Goal: Information Seeking & Learning: Learn about a topic

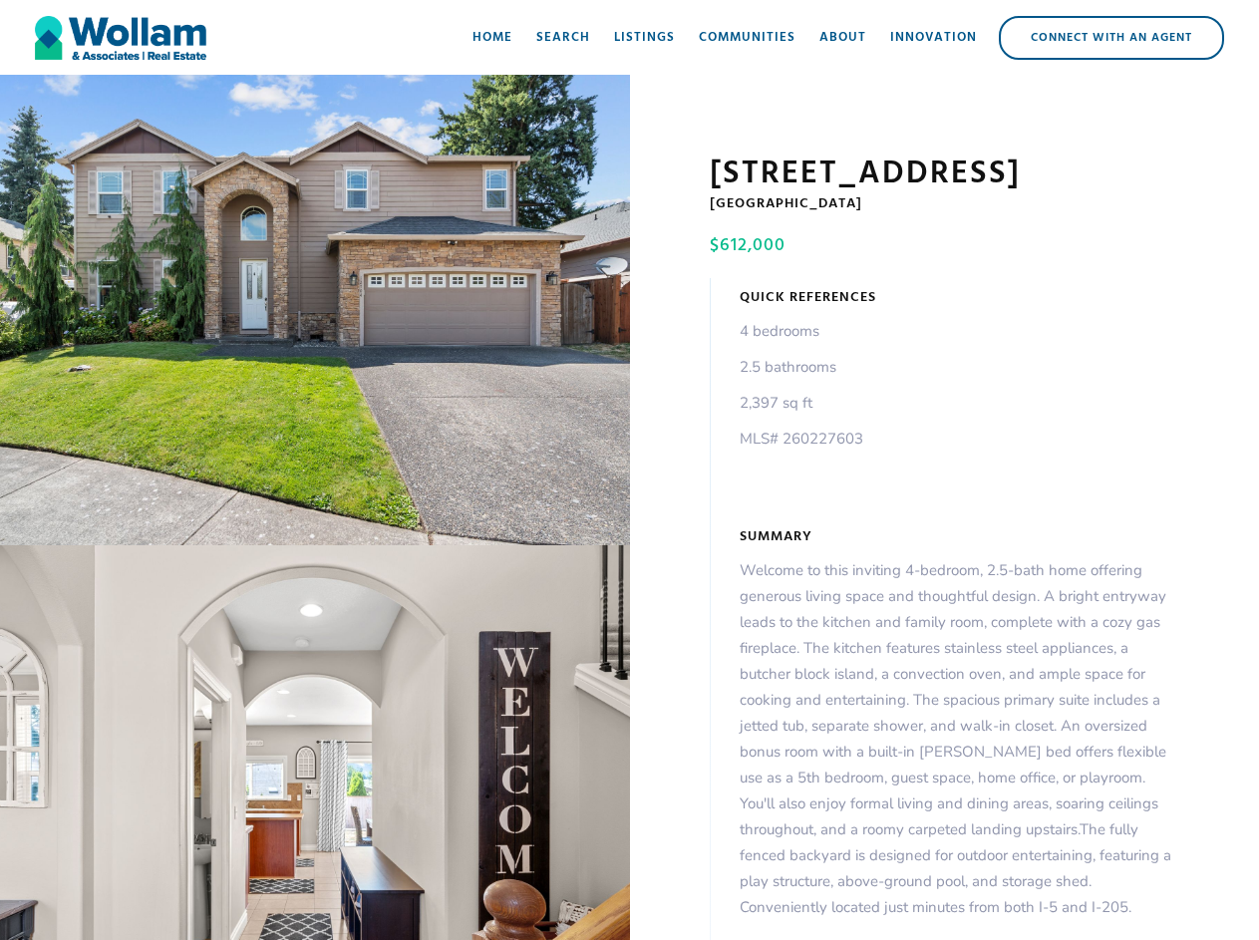
click at [315, 314] on div "open lightbox" at bounding box center [315, 310] width 630 height 470
click at [315, 747] on img at bounding box center [630, 414] width 1036 height 691
click at [315, 314] on div "open lightbox" at bounding box center [315, 310] width 630 height 470
click at [315, 747] on img at bounding box center [630, 414] width 1036 height 691
